Goal: Information Seeking & Learning: Learn about a topic

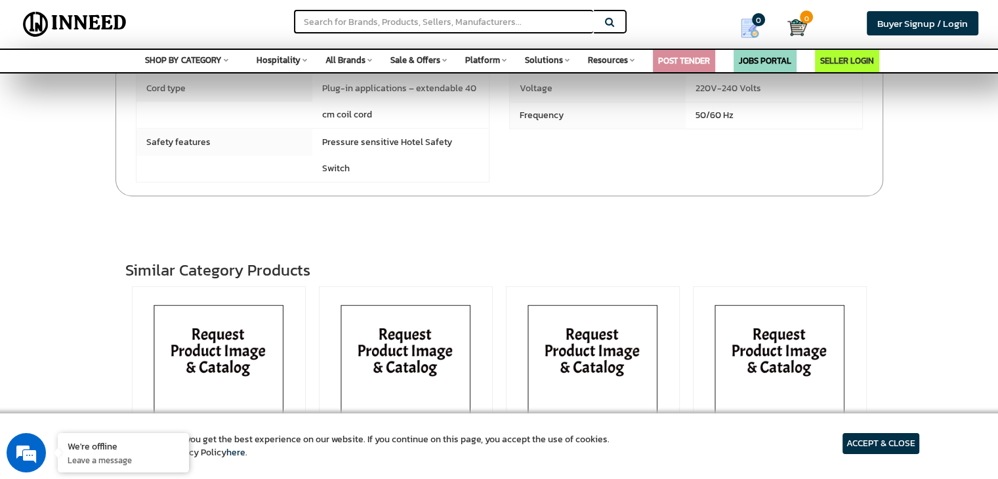
scroll to position [722, 0]
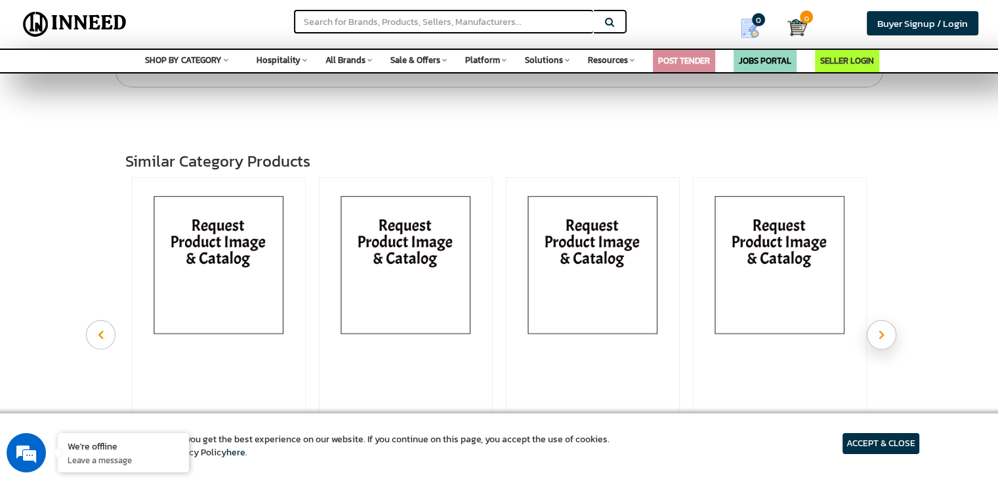
click at [886, 320] on button "Next" at bounding box center [882, 335] width 30 height 30
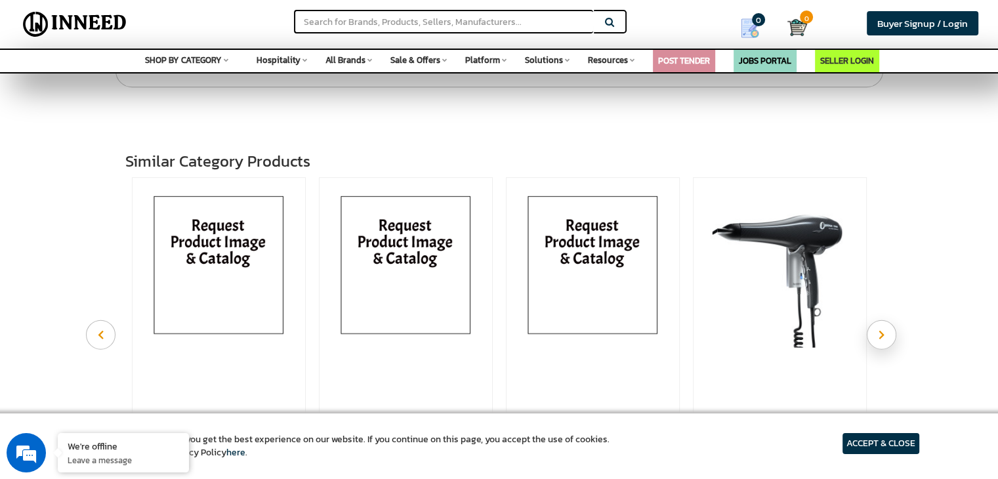
click at [886, 320] on button "Next" at bounding box center [882, 335] width 30 height 30
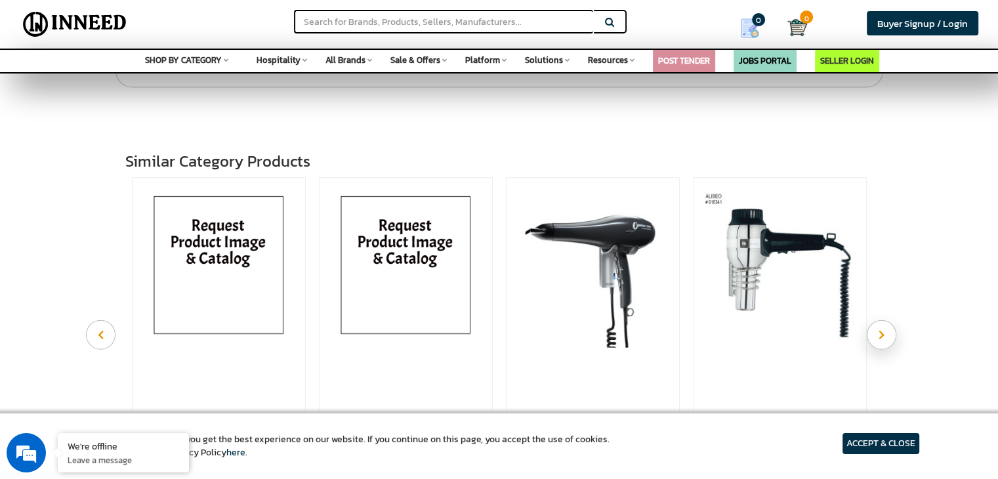
click at [886, 320] on button "Next" at bounding box center [882, 335] width 30 height 30
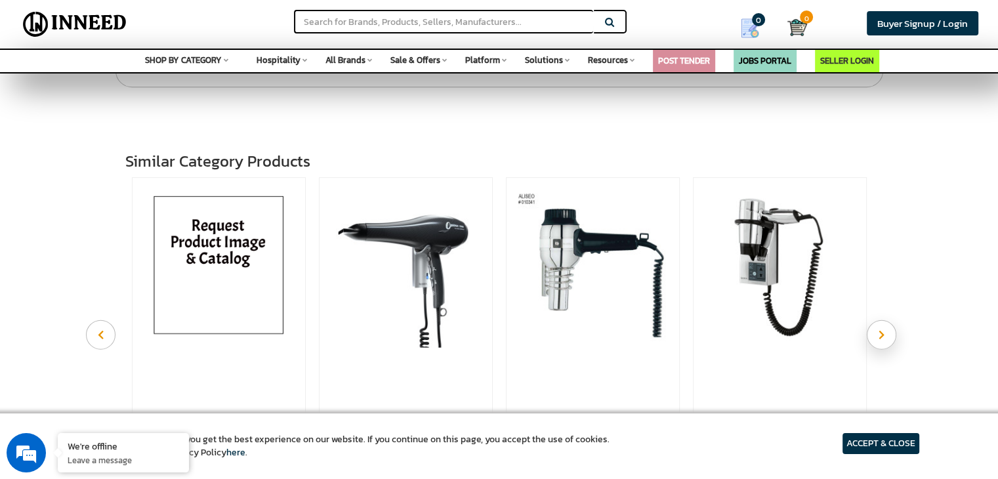
click at [886, 320] on button "Next" at bounding box center [882, 335] width 30 height 30
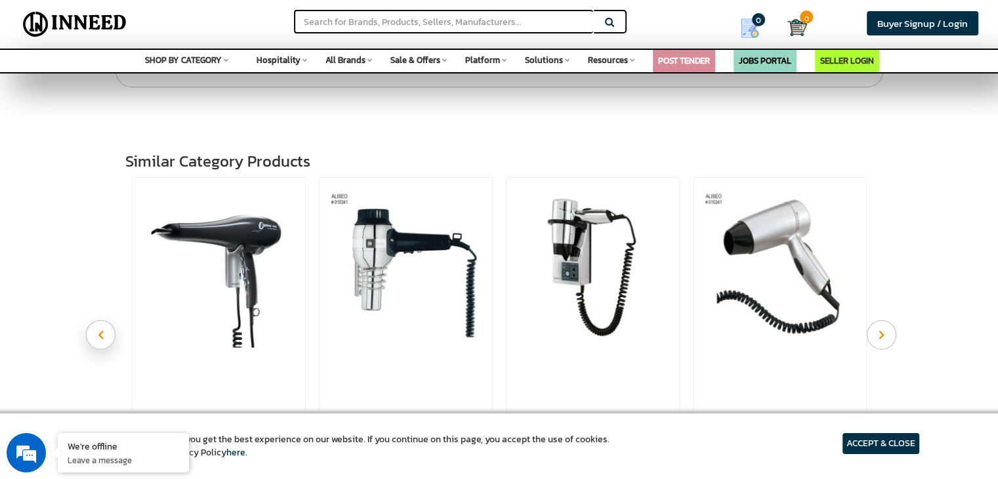
click at [110, 320] on button "Previous" at bounding box center [101, 335] width 30 height 30
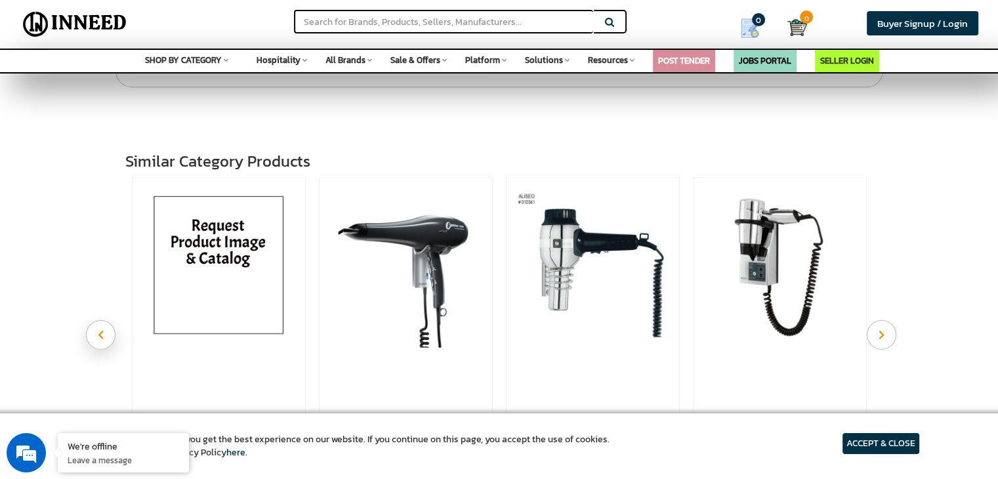
click at [104, 320] on button "Previous" at bounding box center [101, 335] width 30 height 30
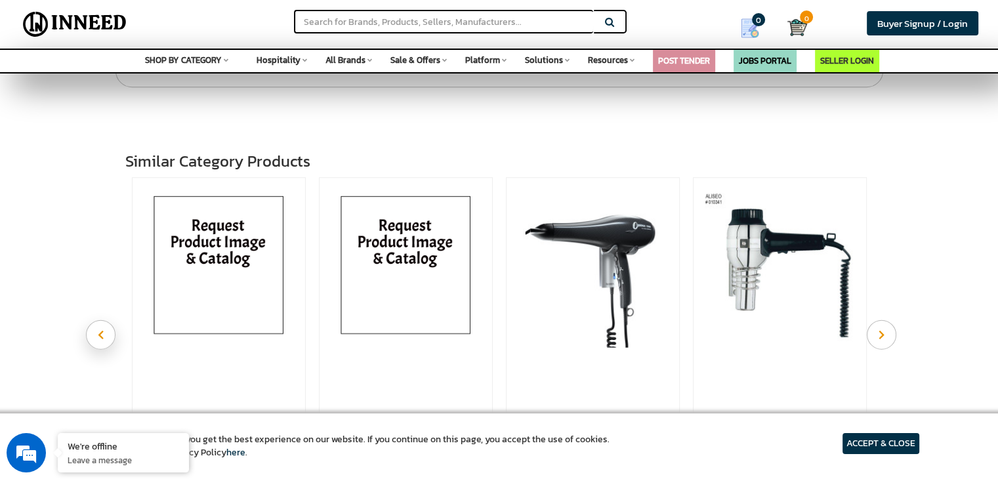
click at [104, 320] on button "Previous" at bounding box center [101, 335] width 30 height 30
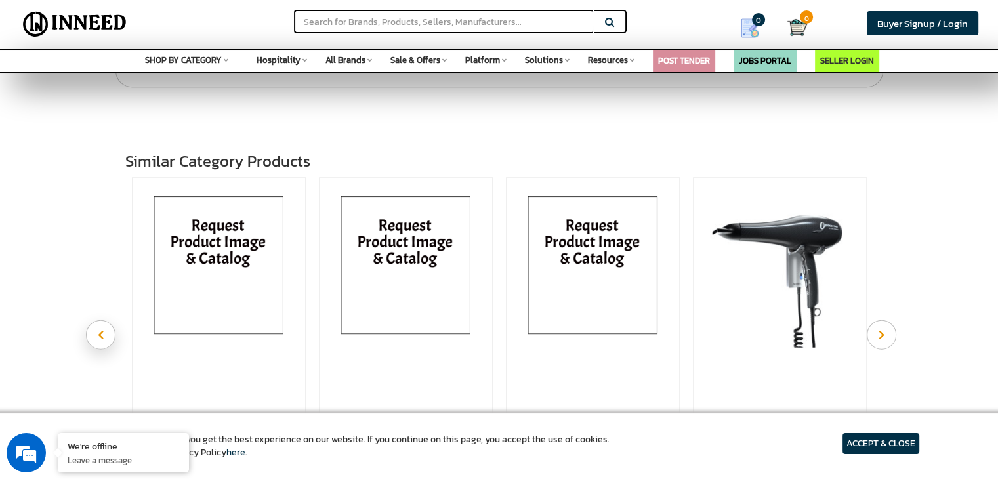
click at [104, 320] on button "Previous" at bounding box center [101, 335] width 30 height 30
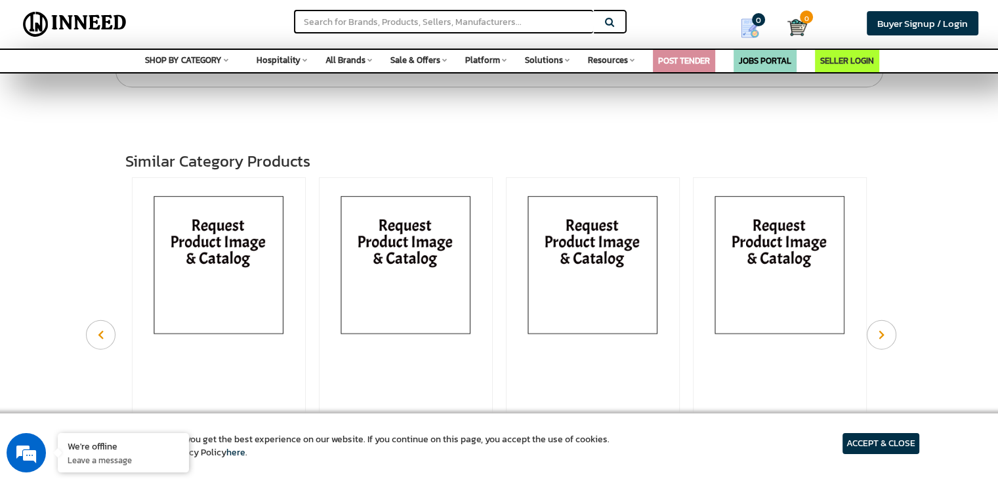
click at [370, 56] on icon at bounding box center [369, 59] width 5 height 7
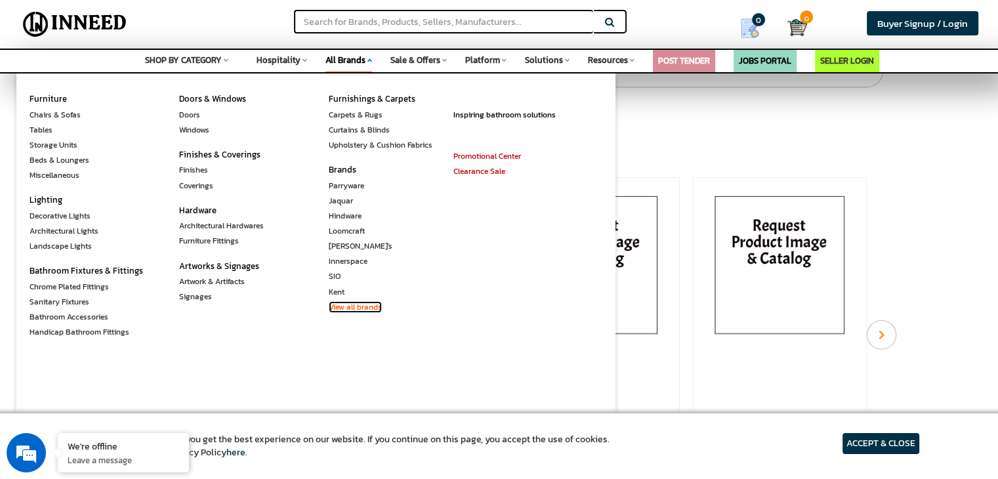
click at [354, 308] on link "View all brands" at bounding box center [355, 307] width 53 height 12
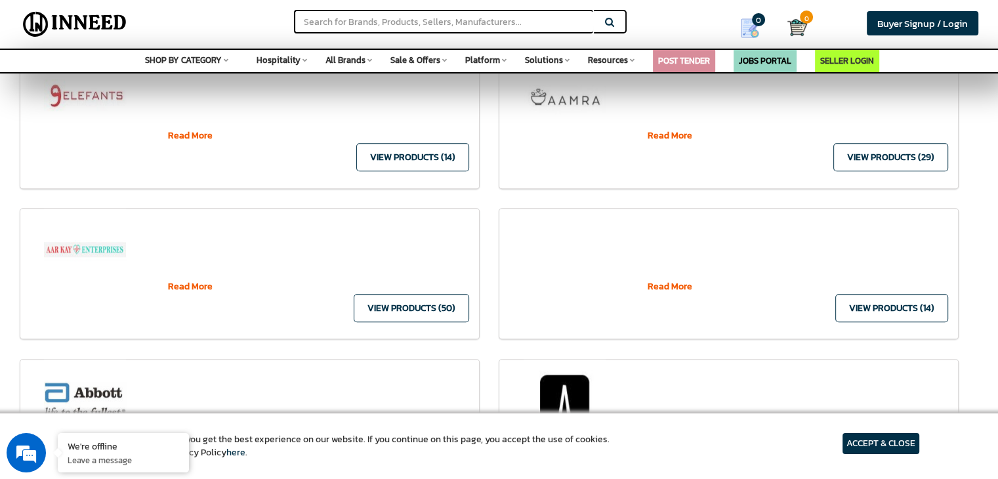
scroll to position [656, 0]
